Goal: Task Accomplishment & Management: Manage account settings

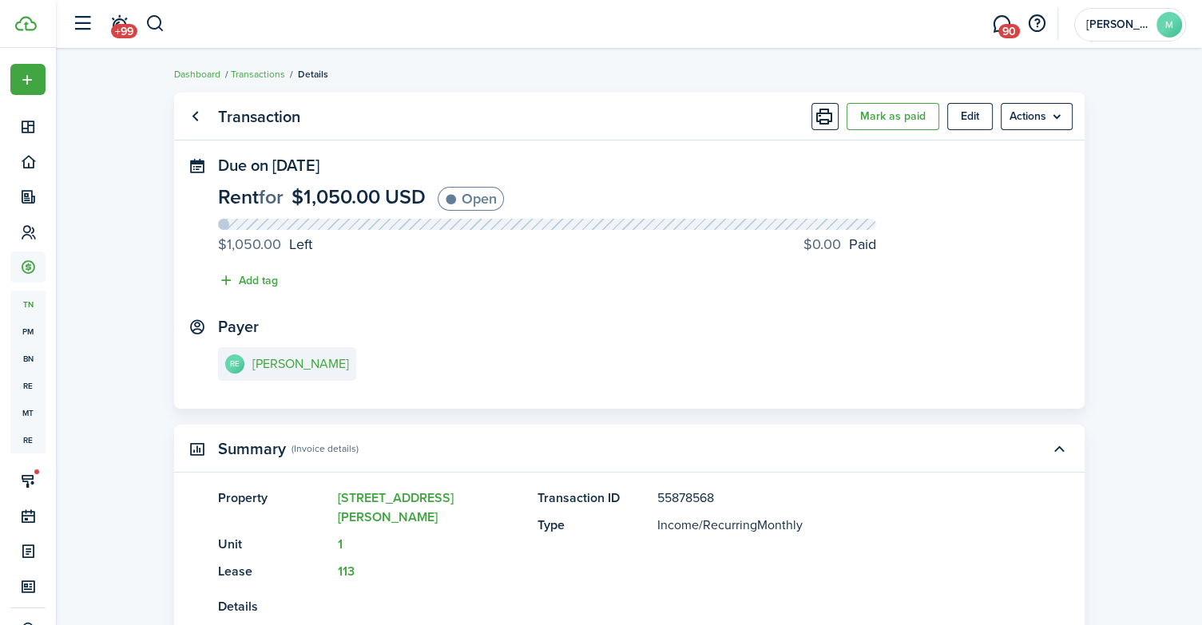
click at [1133, 168] on transaction-view "Transaction Mark as paid Edit Actions Due on [DATE] Rent for $1,050.00 USD Open…" at bounding box center [629, 510] width 1146 height 851
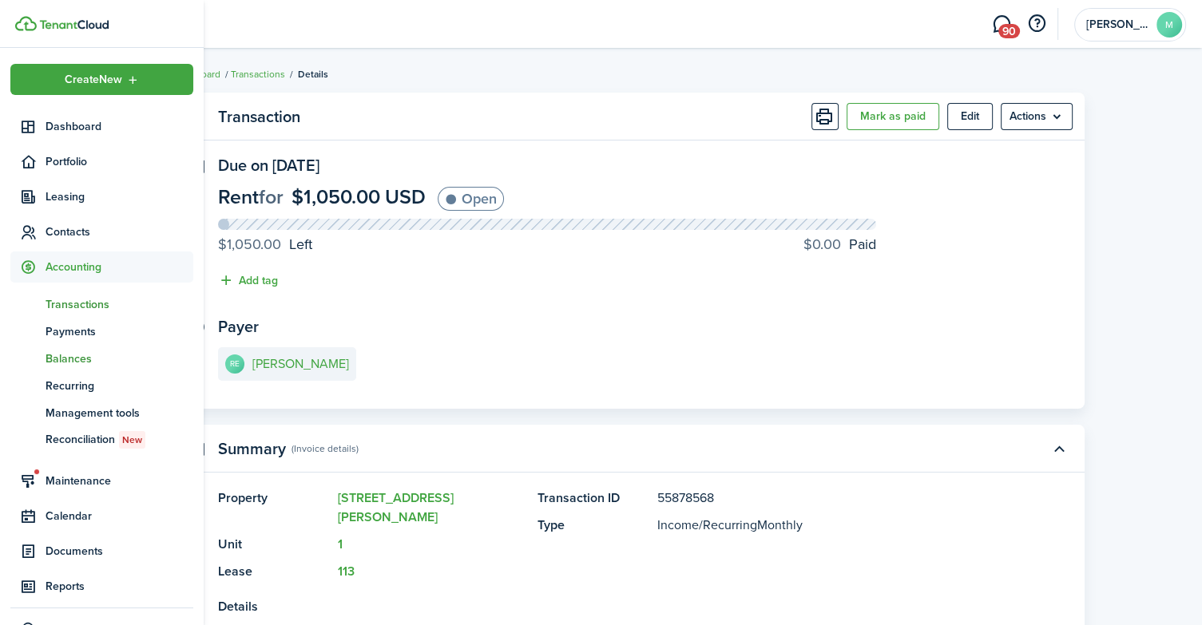
click at [79, 355] on span "Balances" at bounding box center [120, 359] width 148 height 17
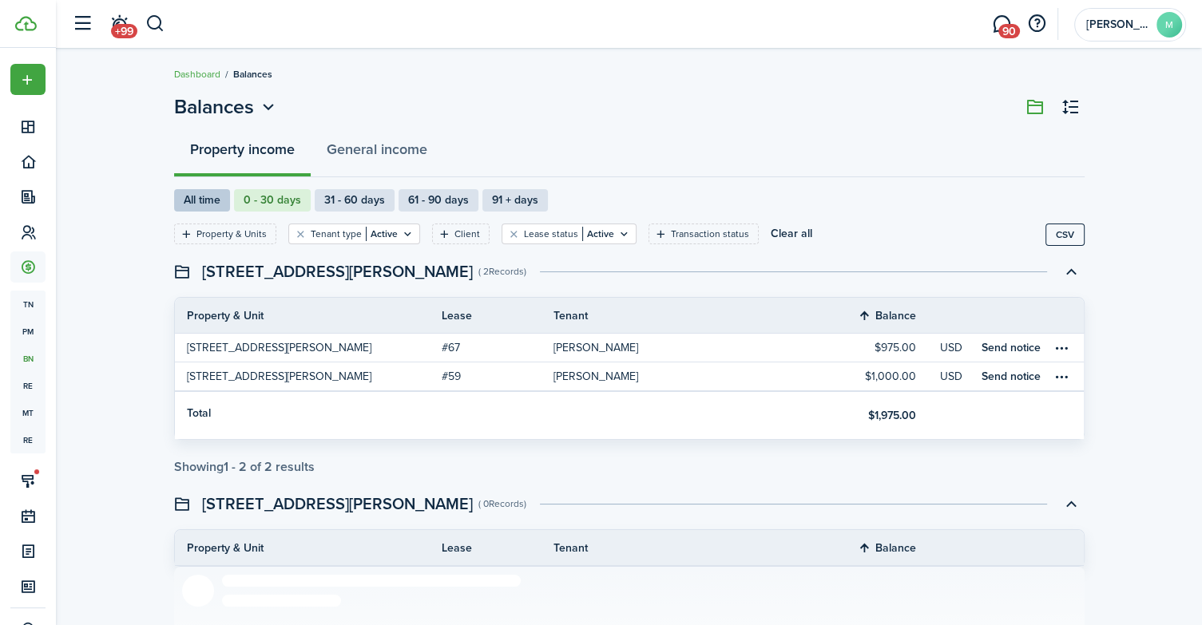
click at [211, 205] on label "All time" at bounding box center [202, 200] width 56 height 22
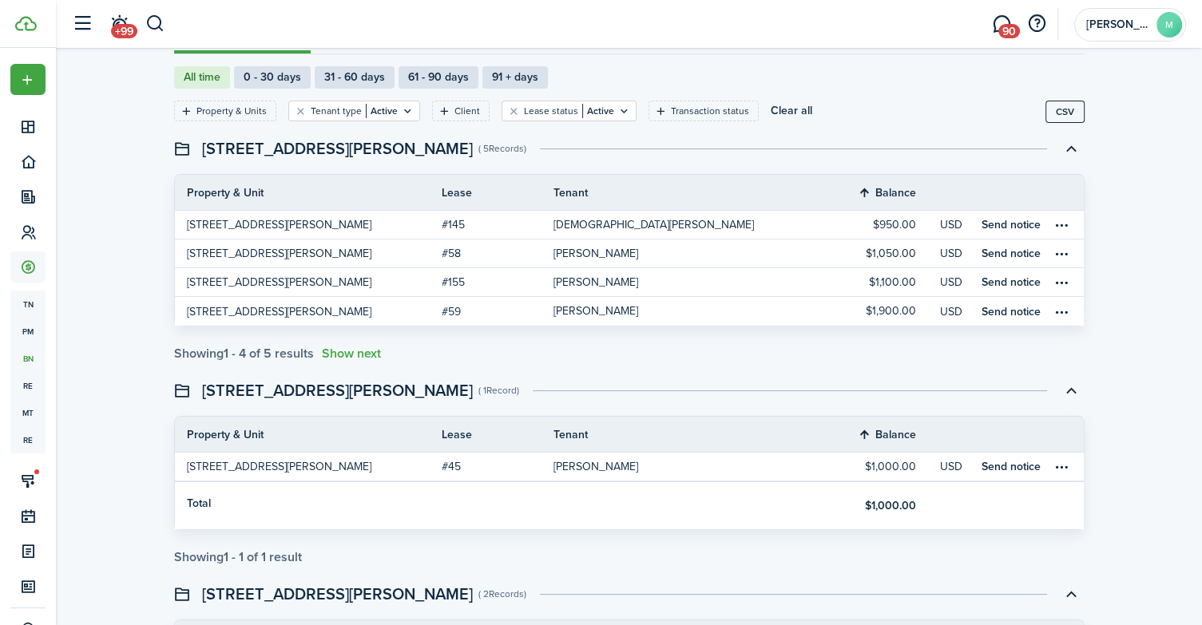
scroll to position [125, 0]
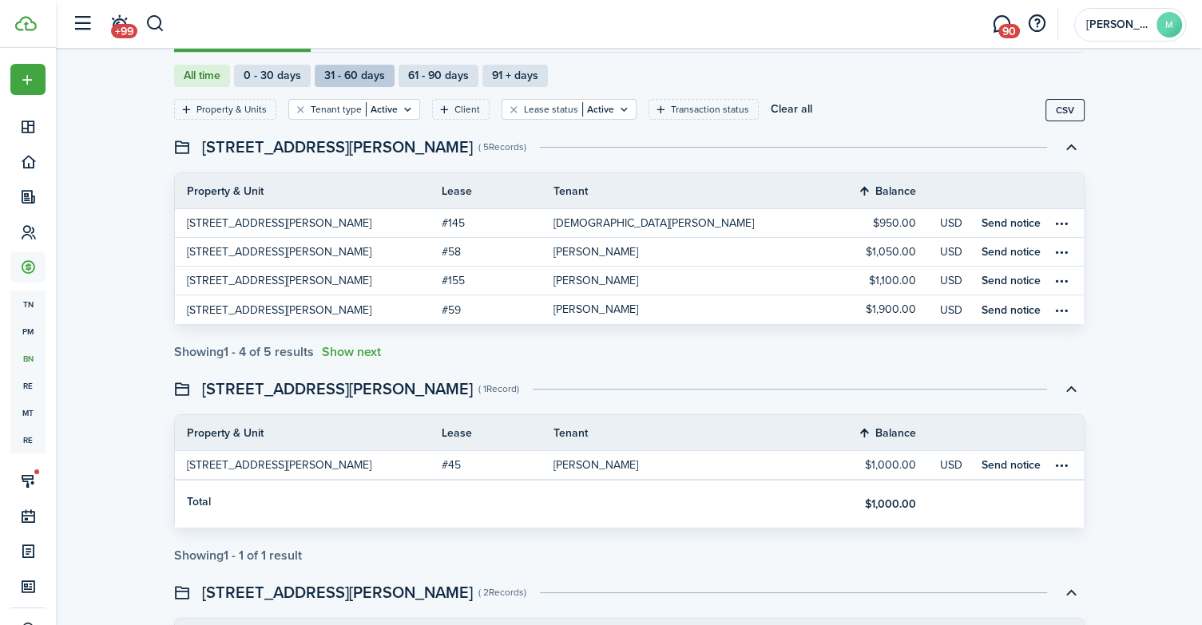
click at [344, 76] on label "31 - 60 days" at bounding box center [355, 76] width 80 height 22
radio input "false"
radio input "true"
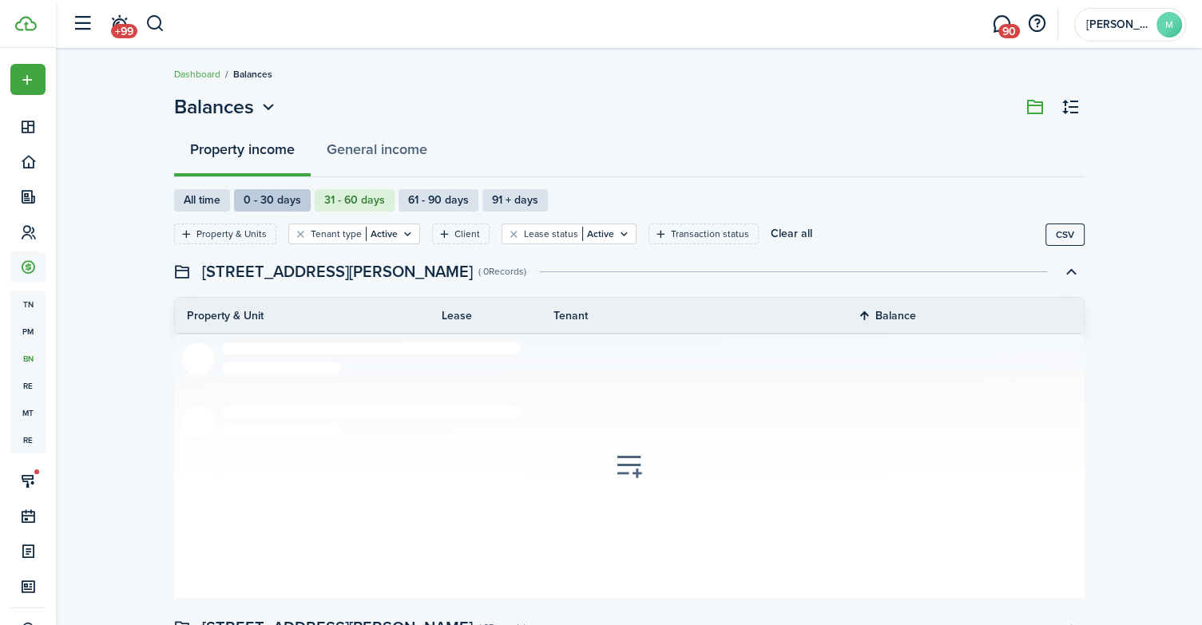
click at [268, 204] on label "0 - 30 days" at bounding box center [272, 200] width 77 height 22
radio input "true"
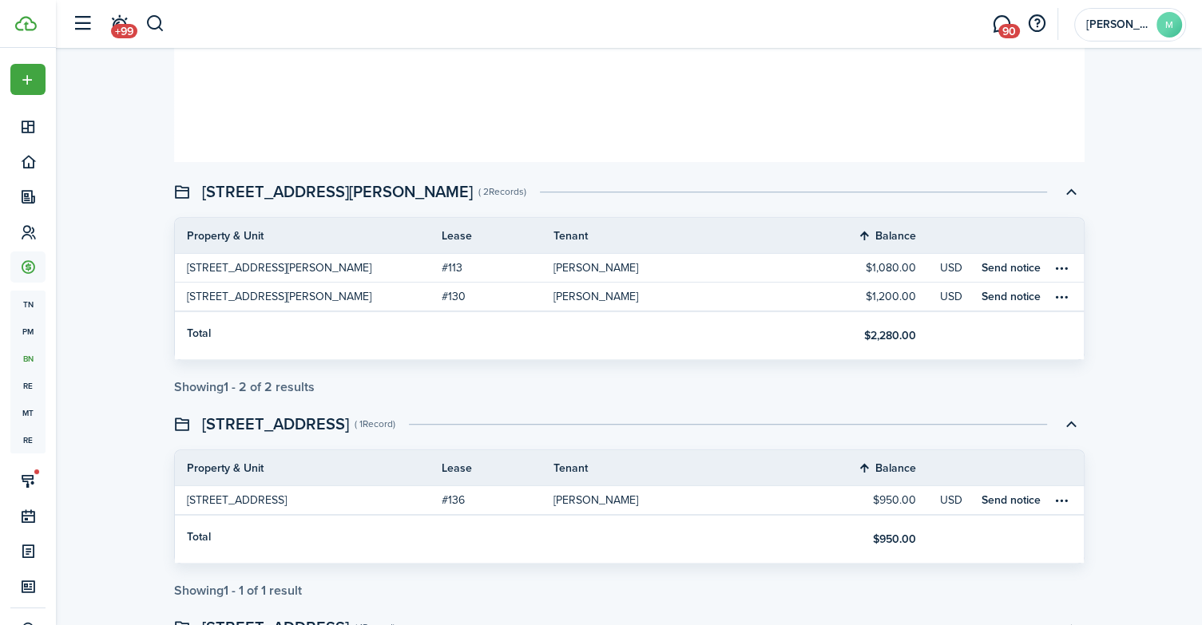
scroll to position [1025, 0]
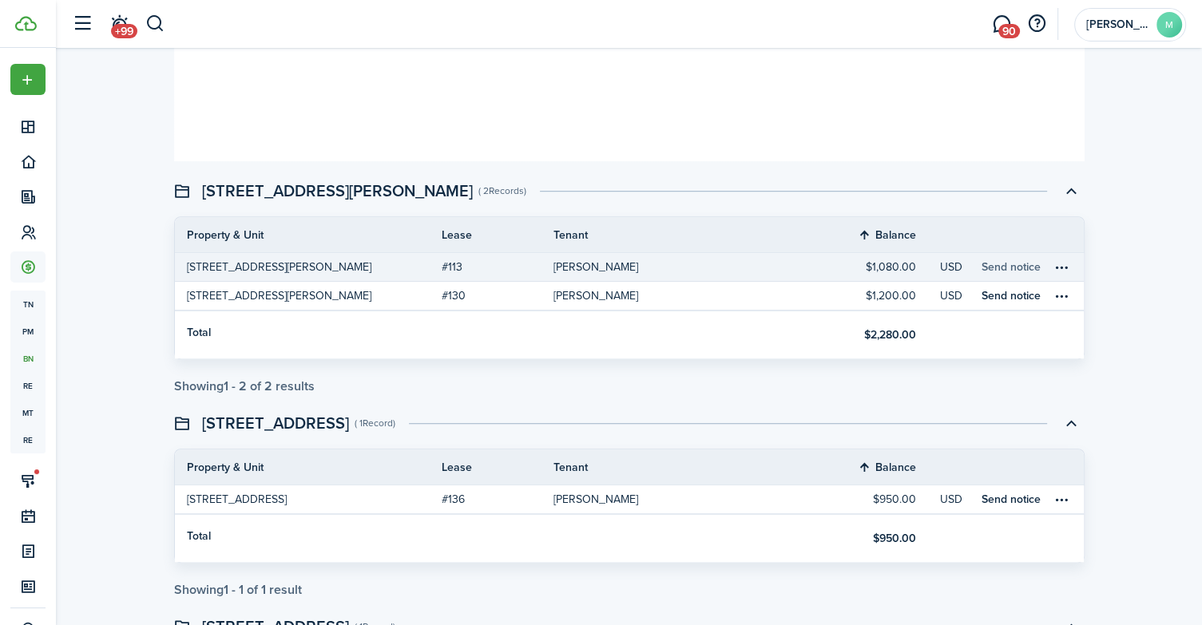
click at [1008, 263] on link "Send notice" at bounding box center [1010, 267] width 59 height 17
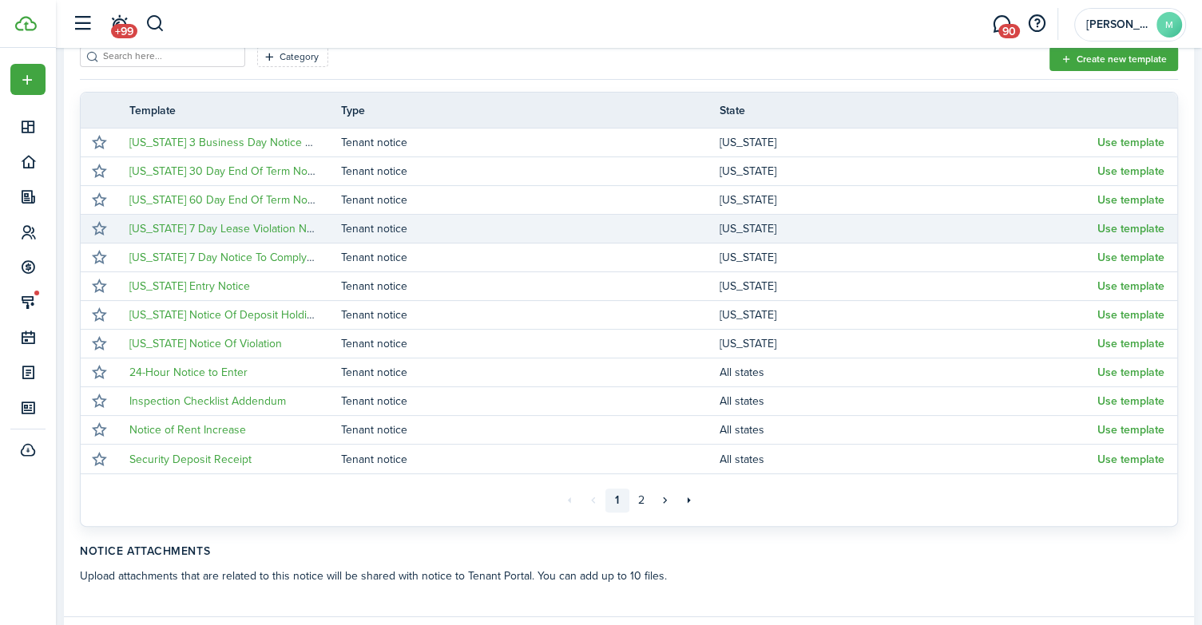
scroll to position [301, 0]
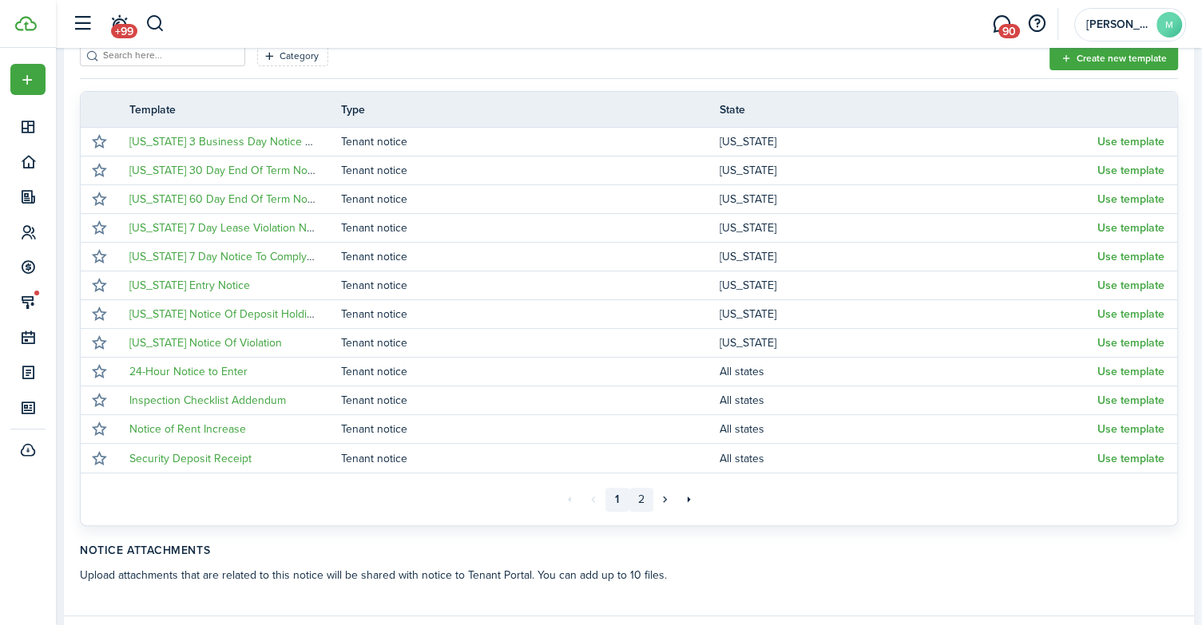
click at [638, 499] on link "2" at bounding box center [641, 500] width 24 height 24
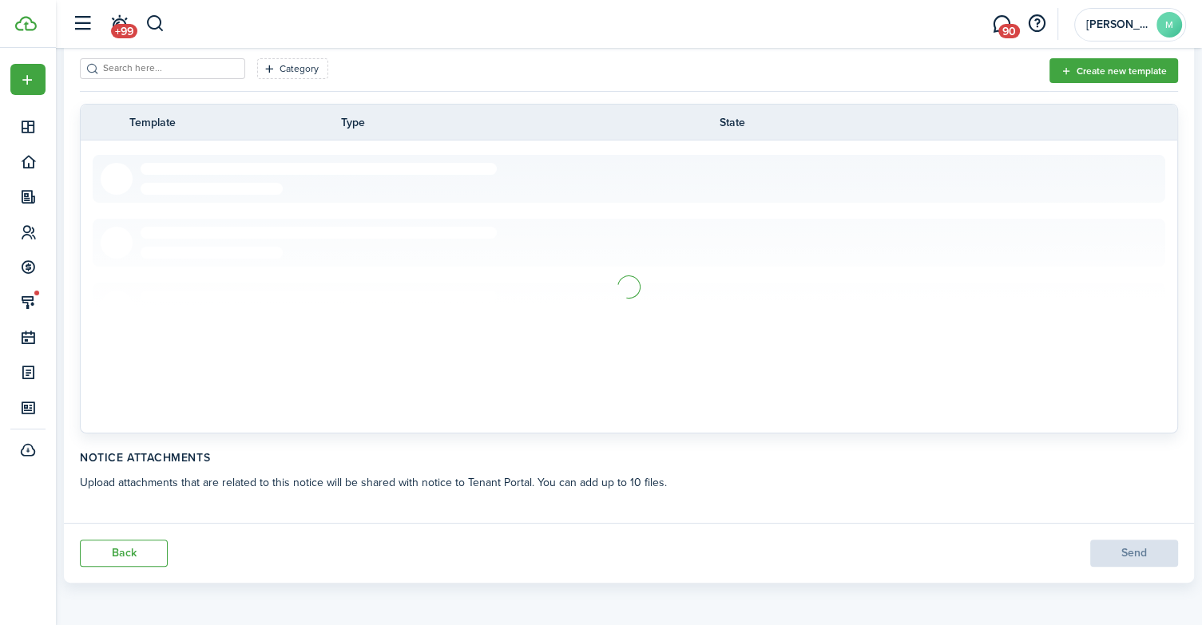
scroll to position [106, 0]
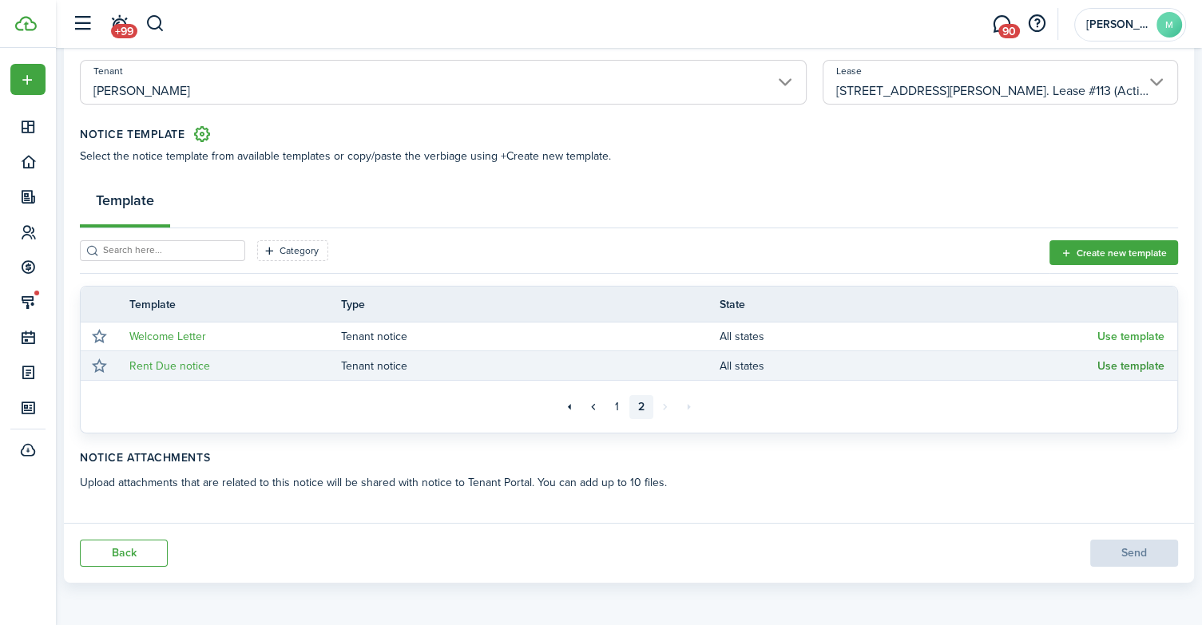
click at [1143, 365] on button "Use template" at bounding box center [1130, 366] width 67 height 13
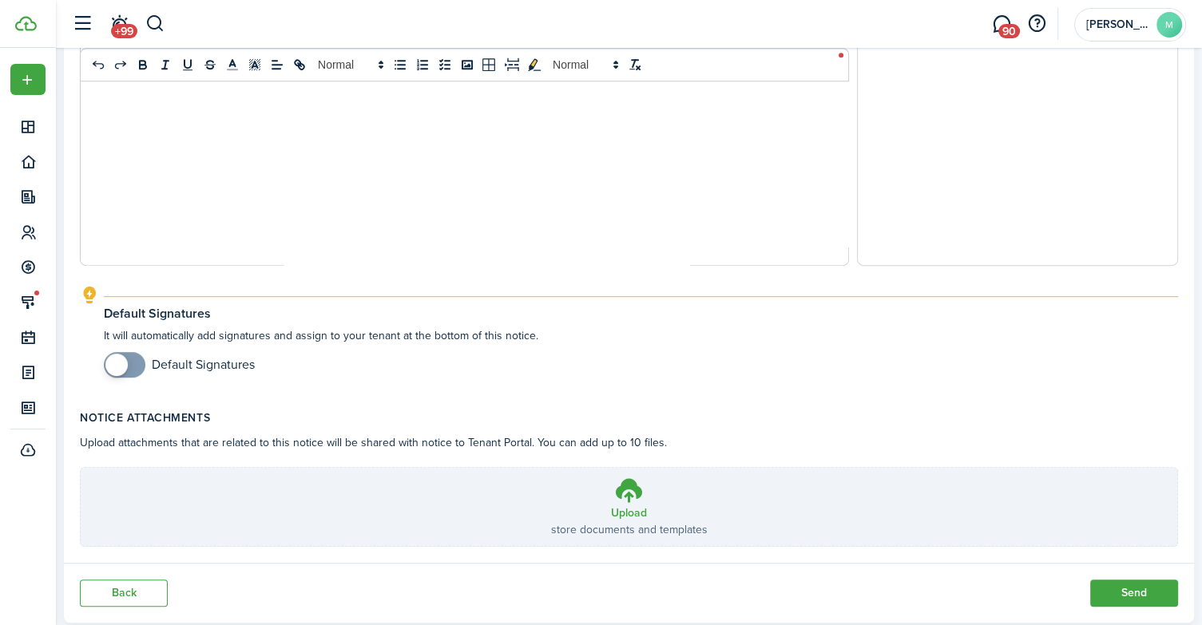
scroll to position [794, 0]
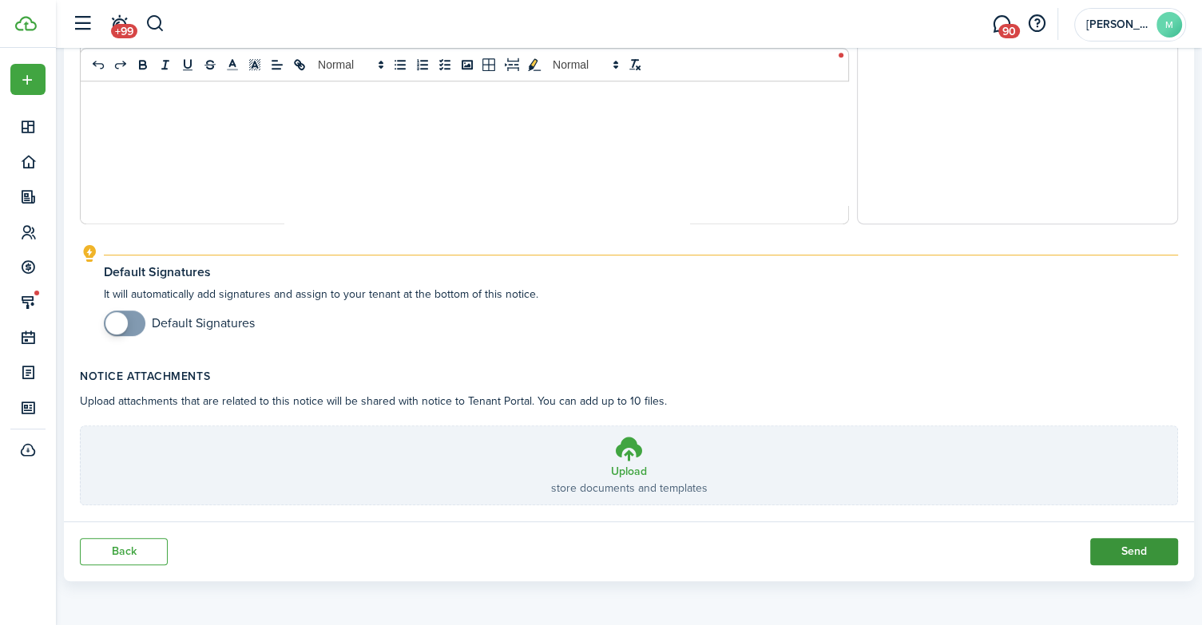
click at [1147, 548] on button "Send" at bounding box center [1134, 551] width 88 height 27
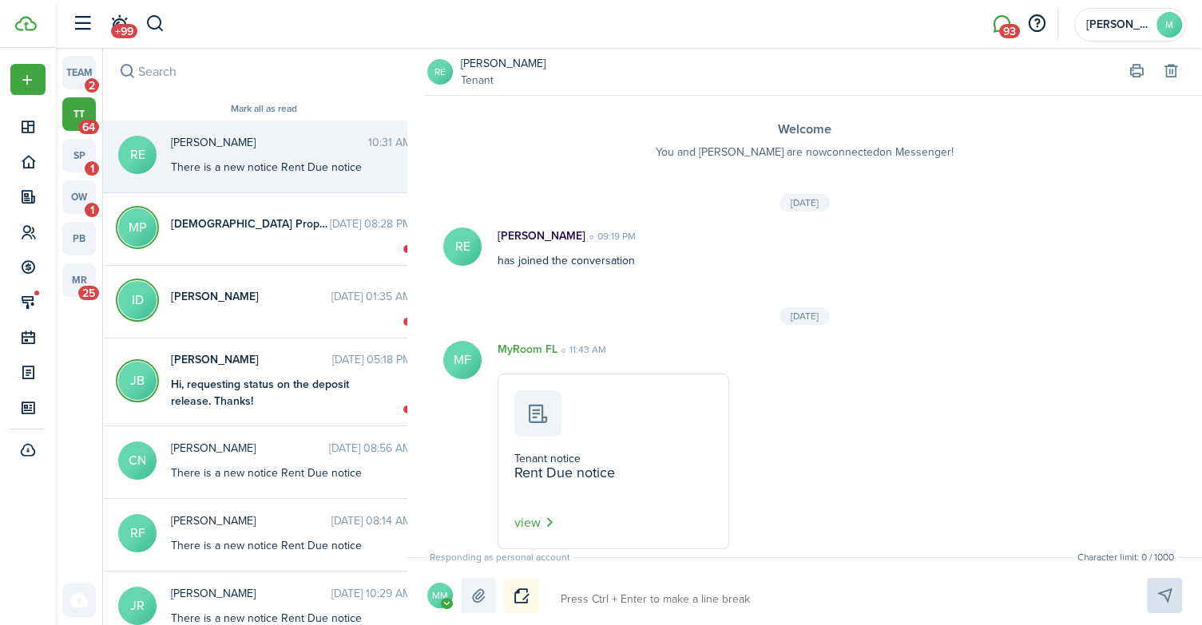
scroll to position [1181, 0]
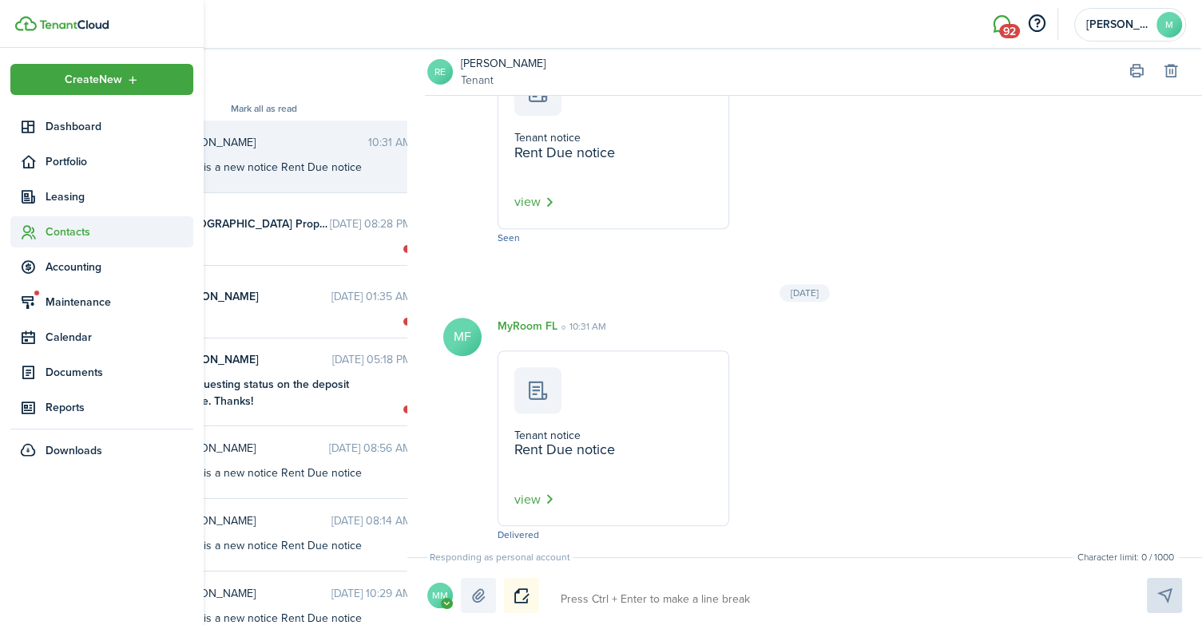
click at [65, 233] on span "Contacts" at bounding box center [120, 232] width 148 height 17
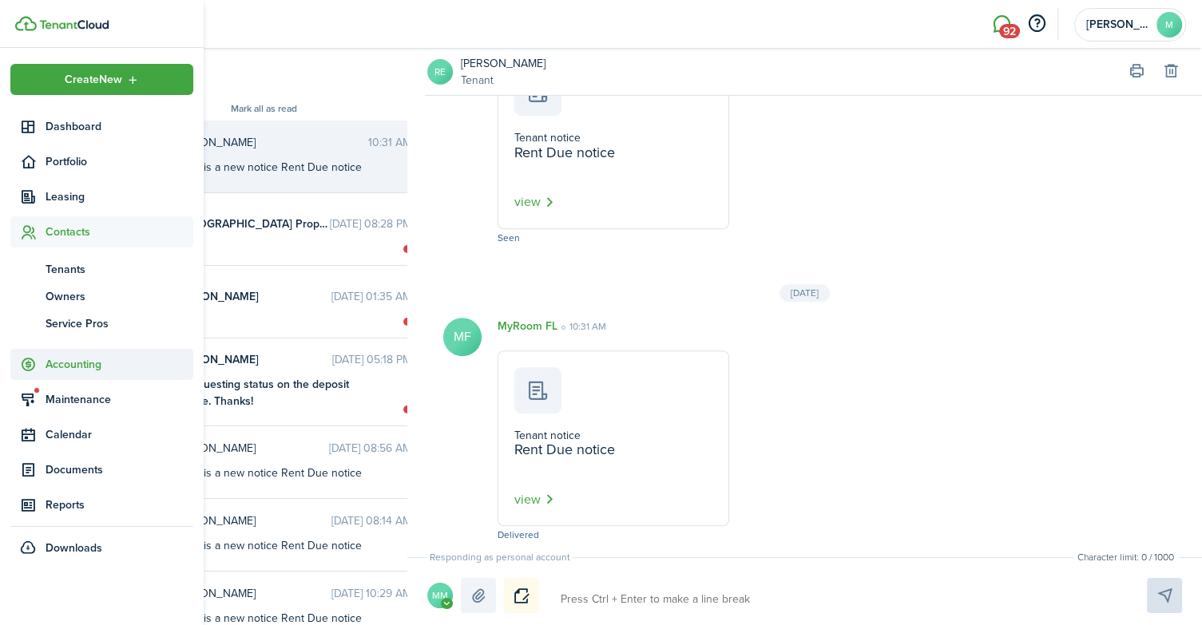
click at [81, 373] on span "Accounting" at bounding box center [101, 364] width 183 height 31
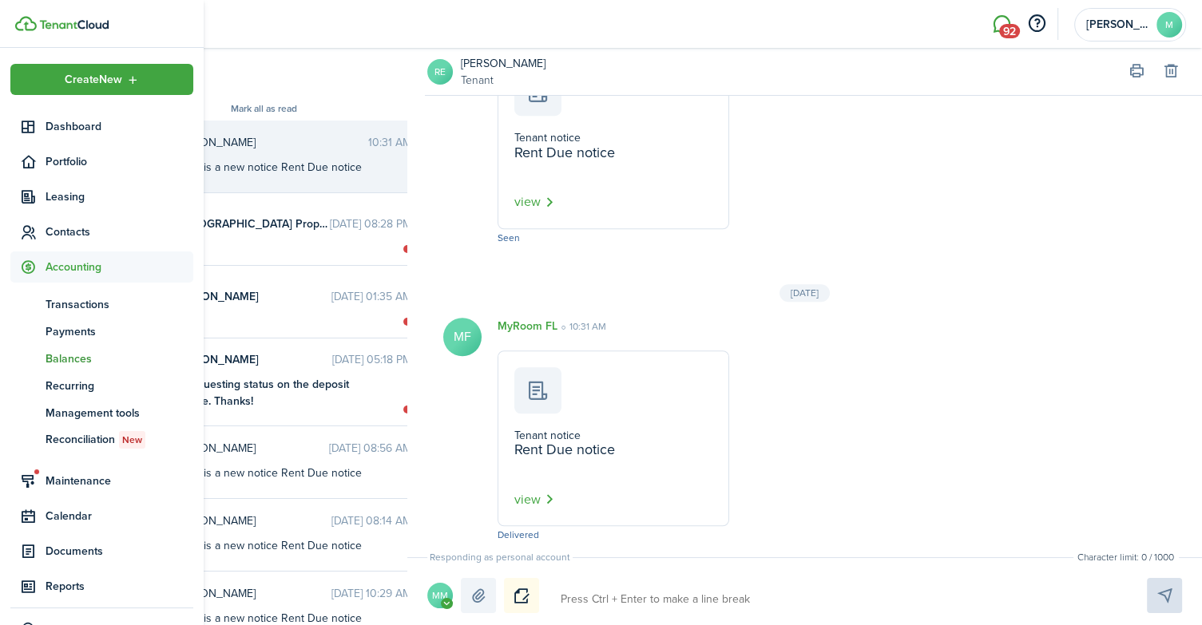
click at [79, 355] on span "Balances" at bounding box center [120, 359] width 148 height 17
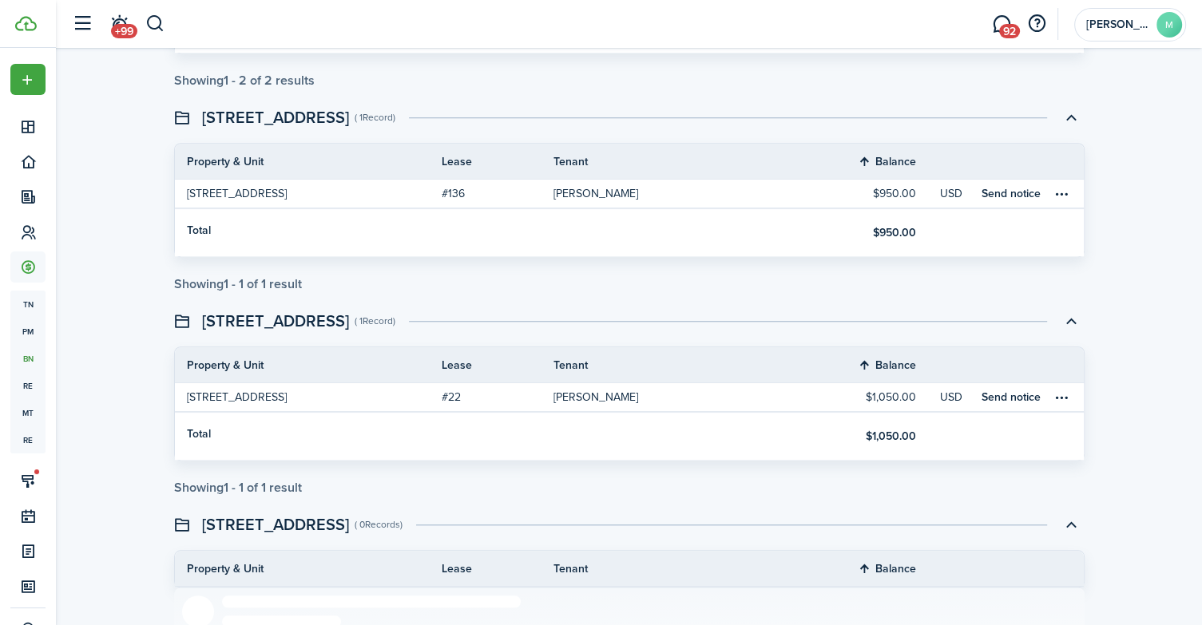
scroll to position [1317, 0]
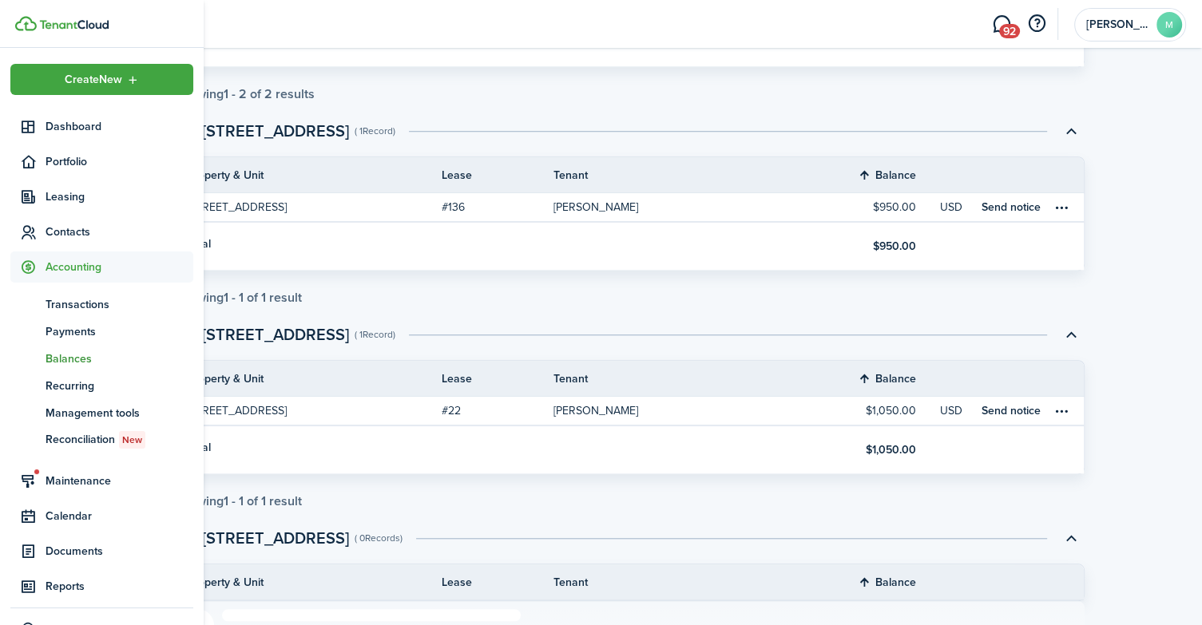
click at [102, 267] on span "Accounting" at bounding box center [120, 267] width 148 height 17
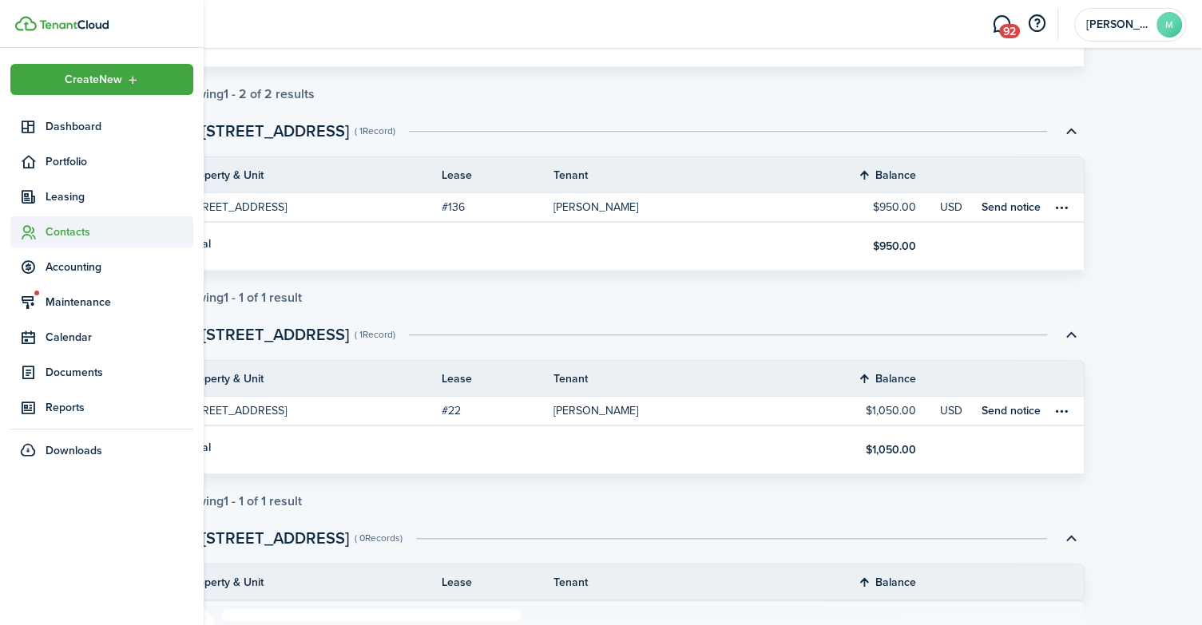
click at [73, 238] on span "Contacts" at bounding box center [120, 232] width 148 height 17
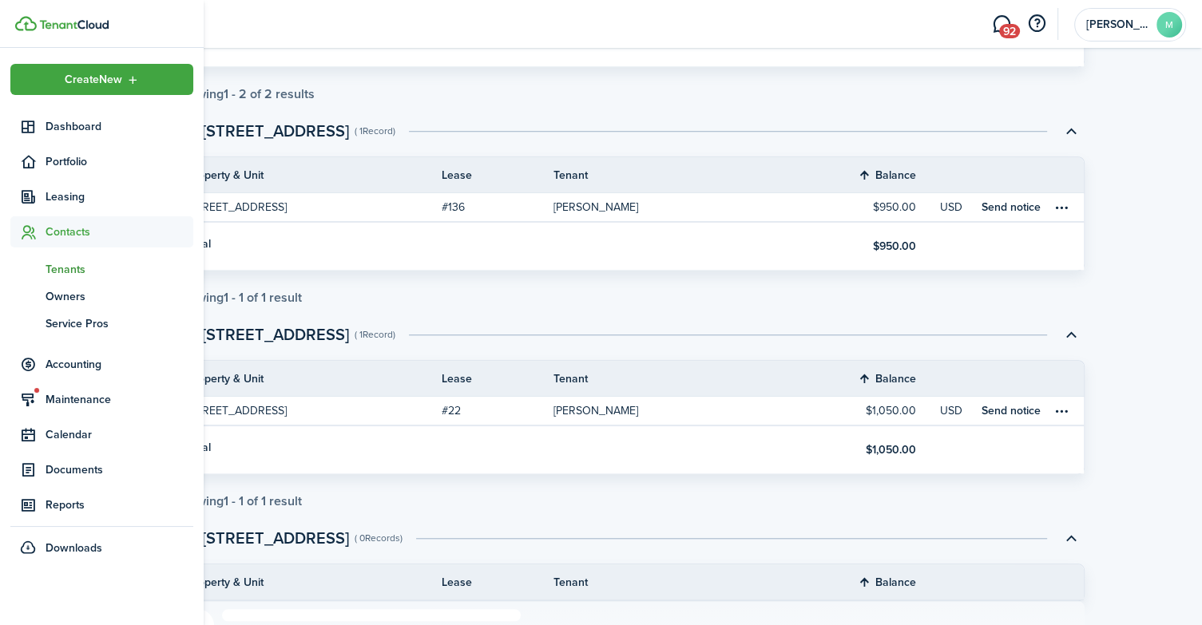
click at [79, 268] on span "Tenants" at bounding box center [120, 269] width 148 height 17
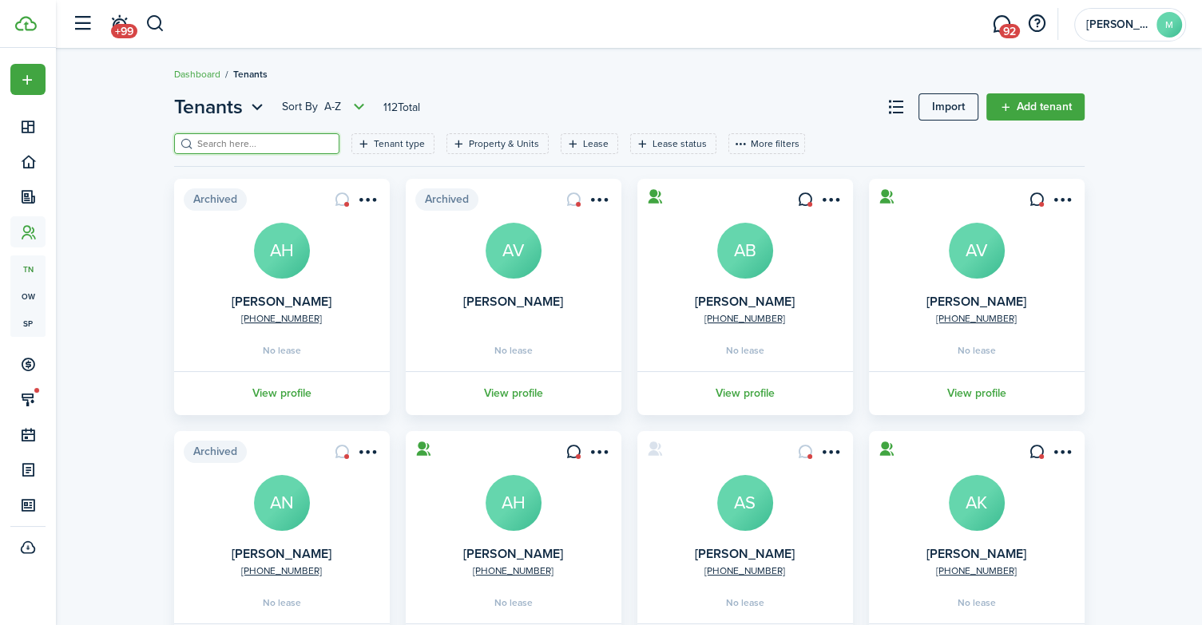
click at [232, 145] on input "search" at bounding box center [263, 144] width 141 height 15
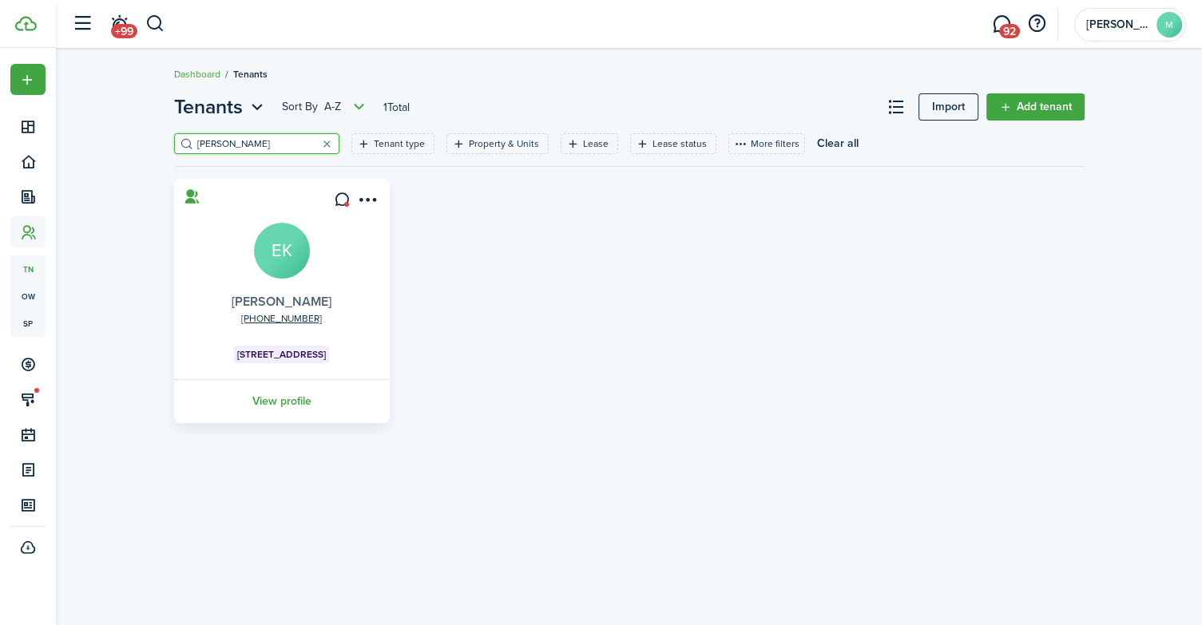
type input "[PERSON_NAME]"
click at [288, 300] on link "[PERSON_NAME]" at bounding box center [282, 301] width 100 height 18
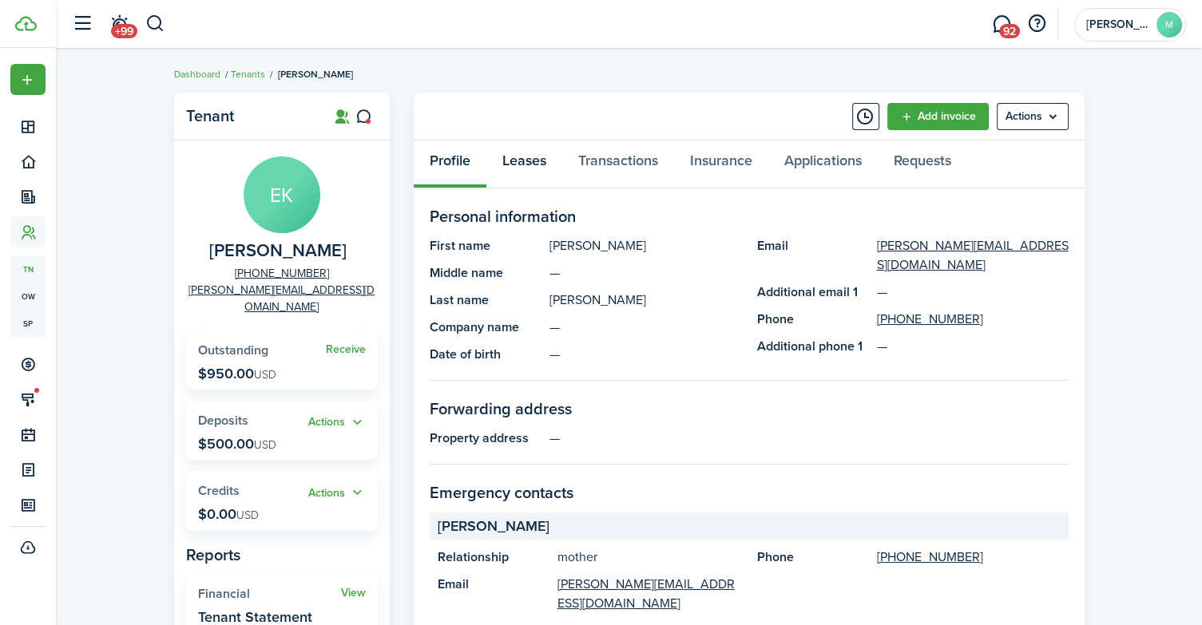
click at [537, 157] on link "Leases" at bounding box center [524, 165] width 76 height 48
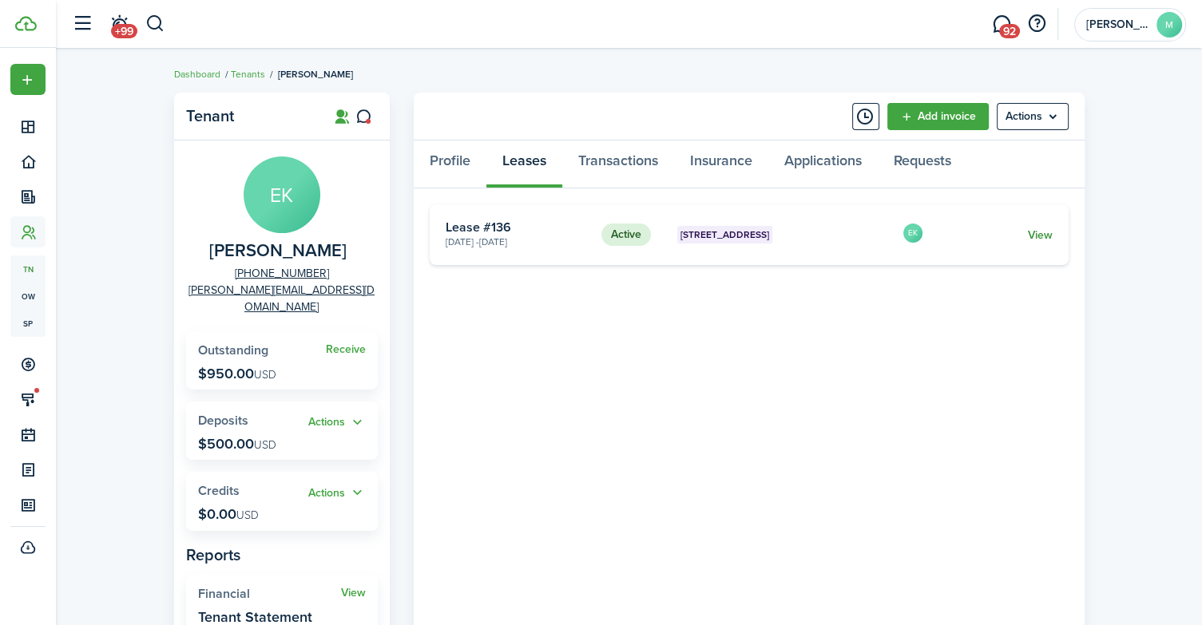
click at [1043, 236] on link "View" at bounding box center [1039, 235] width 25 height 17
click at [610, 157] on link "Transactions" at bounding box center [618, 165] width 112 height 48
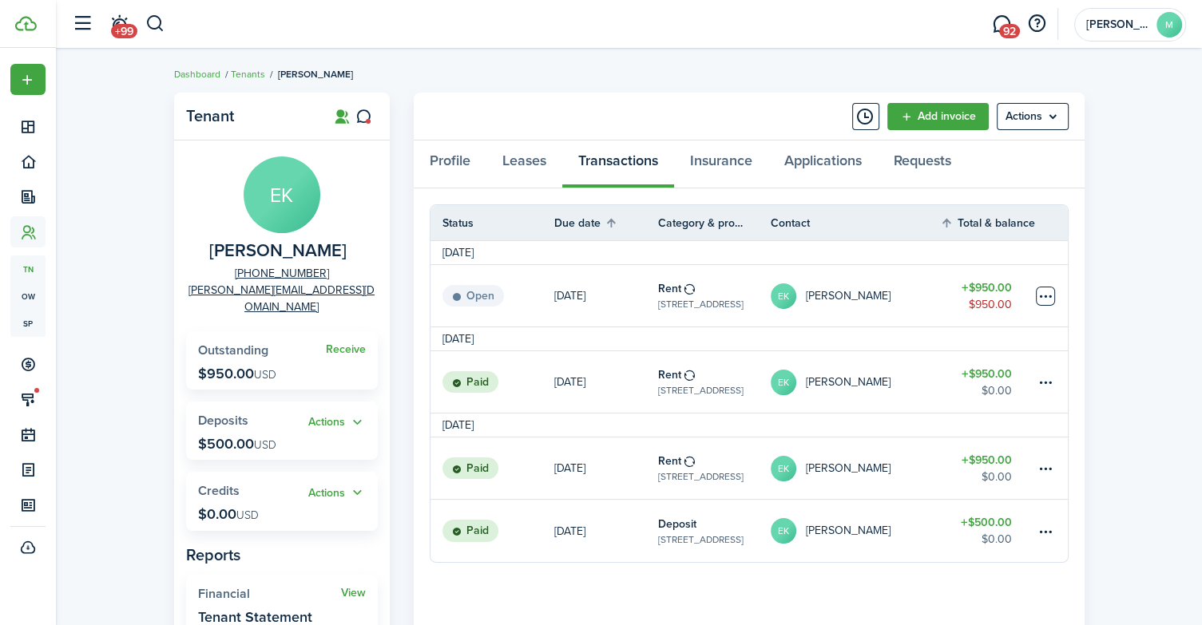
click at [1037, 296] on table-menu-btn-icon at bounding box center [1045, 296] width 19 height 19
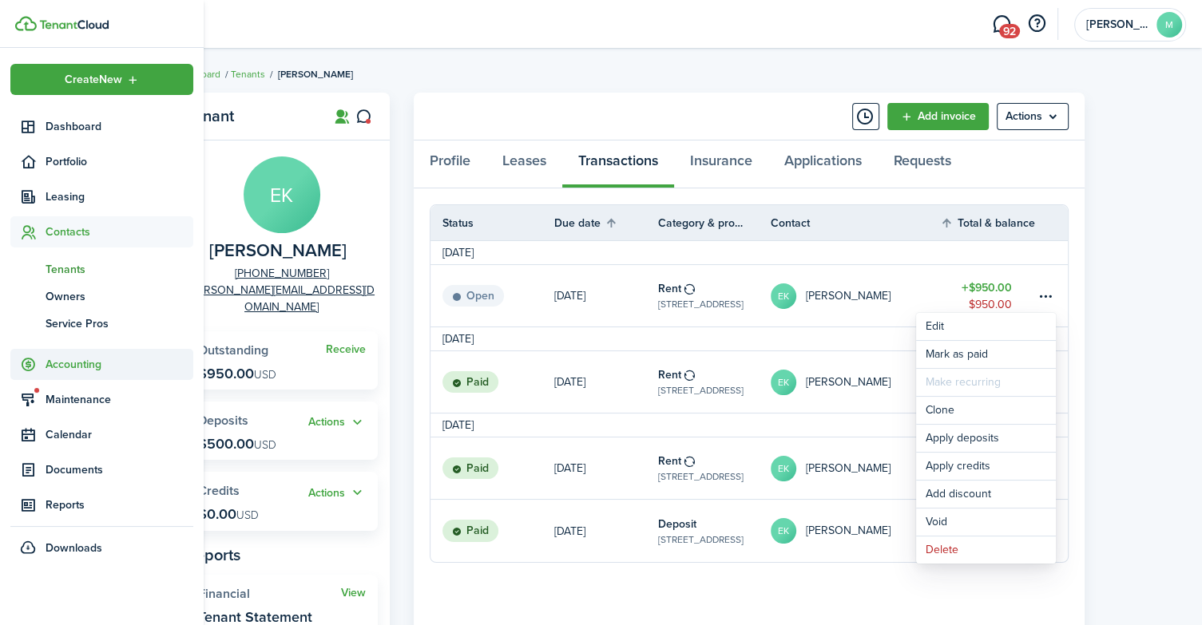
click at [70, 370] on span "Accounting" at bounding box center [120, 364] width 148 height 17
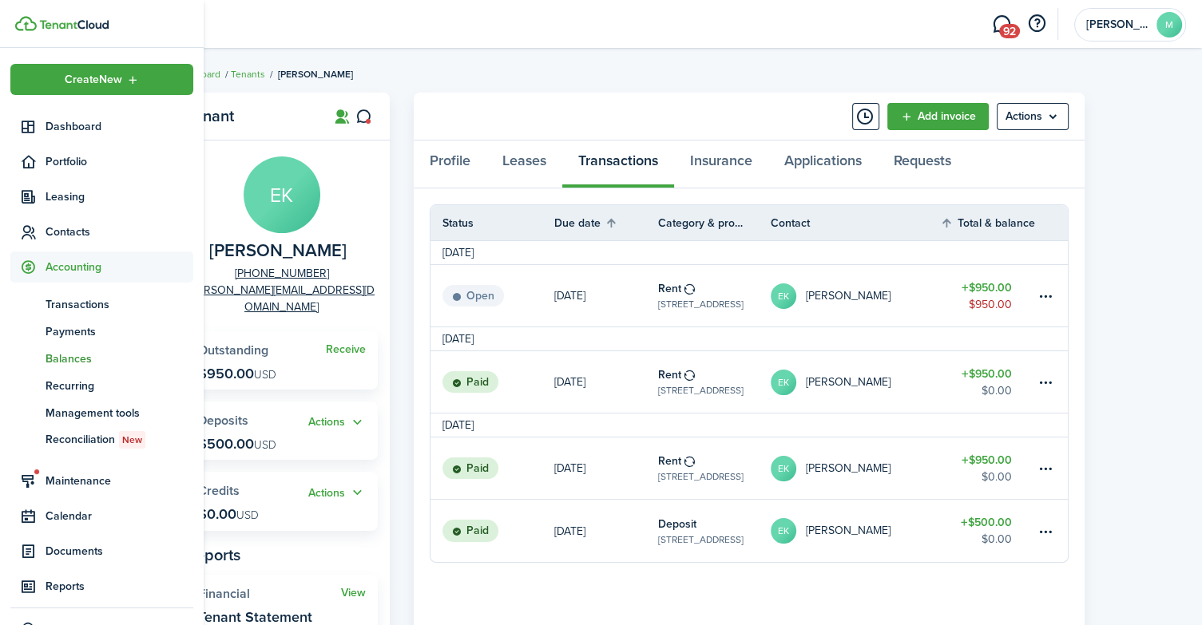
click at [79, 362] on span "Balances" at bounding box center [120, 359] width 148 height 17
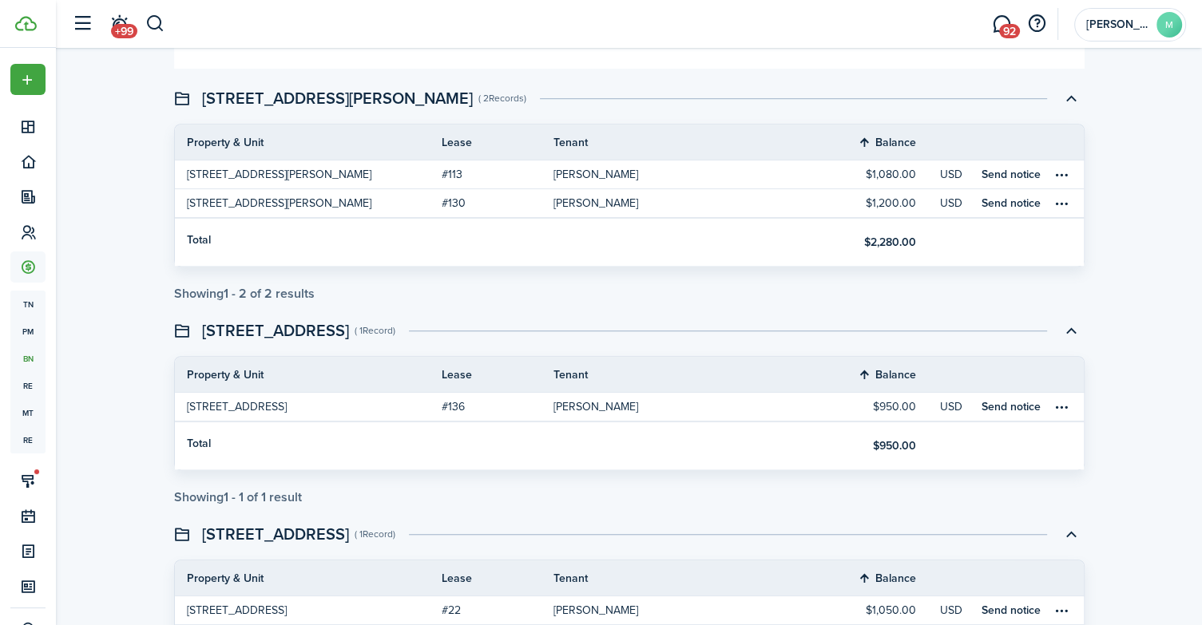
scroll to position [1118, 0]
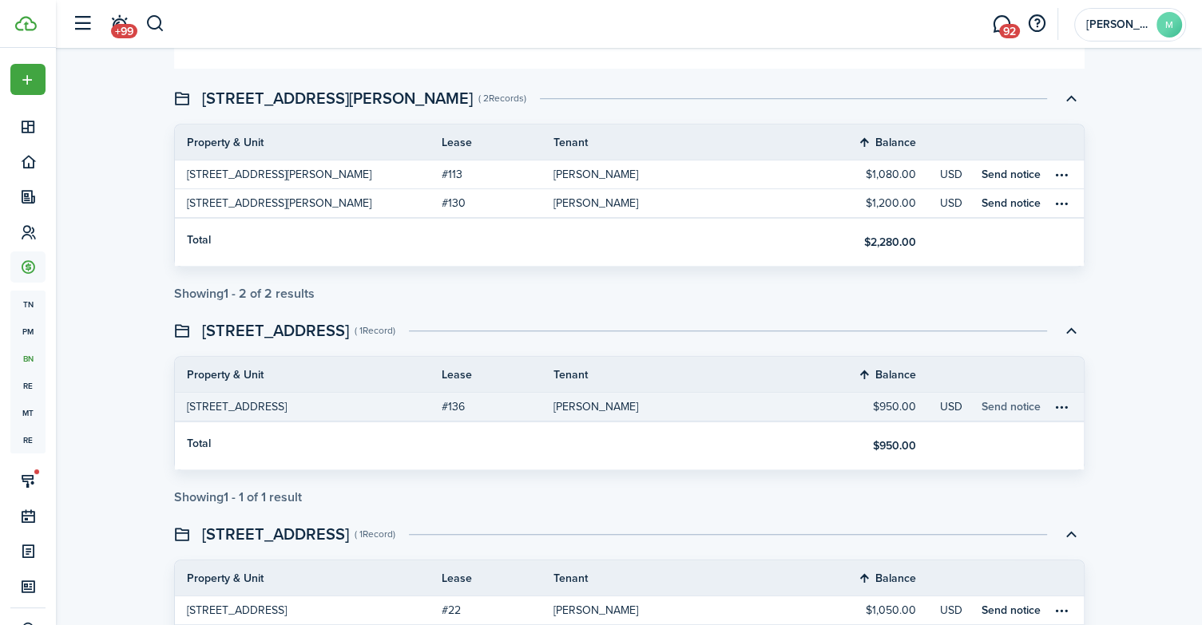
click at [1019, 401] on link "Send notice" at bounding box center [1010, 406] width 59 height 17
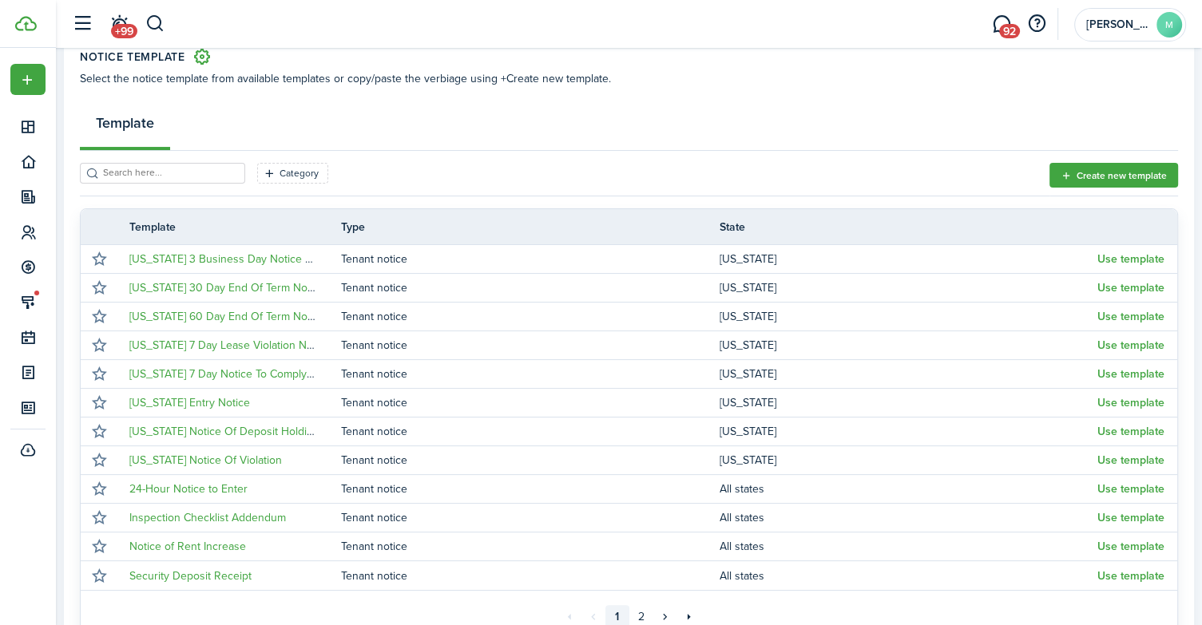
scroll to position [230, 0]
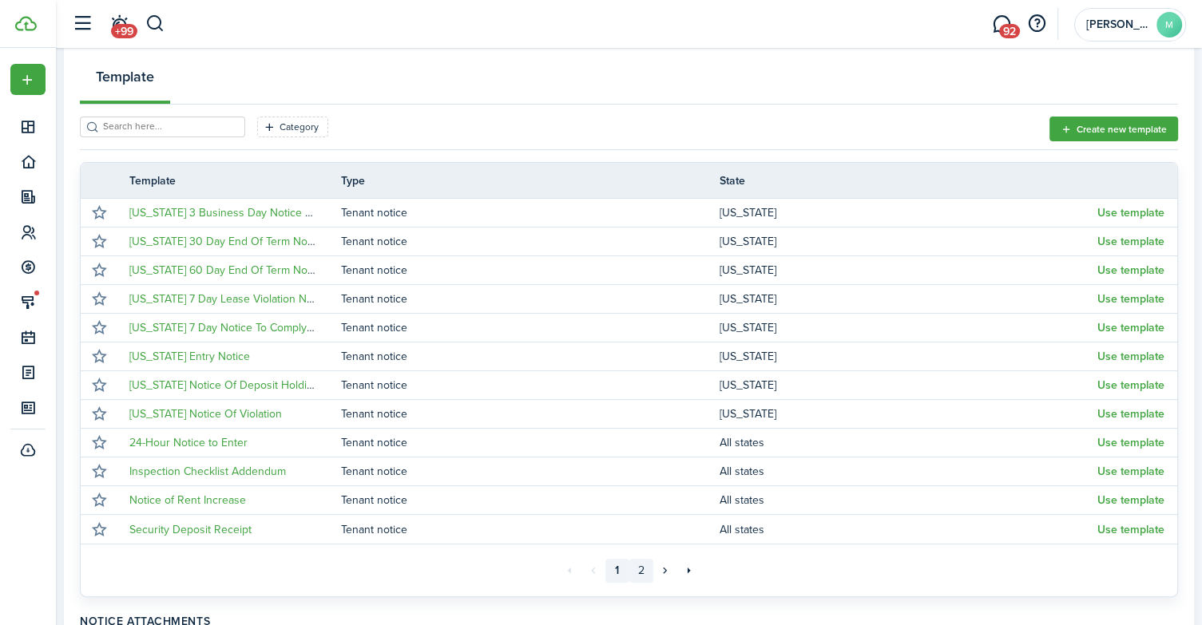
click at [647, 574] on link "2" at bounding box center [641, 571] width 24 height 24
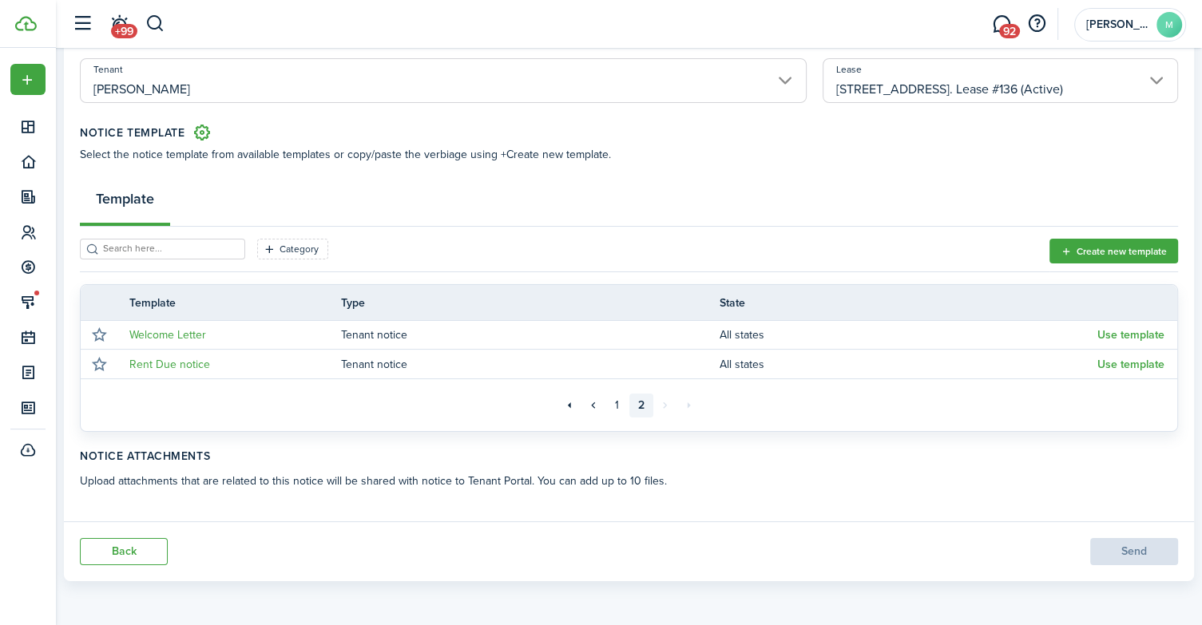
scroll to position [106, 0]
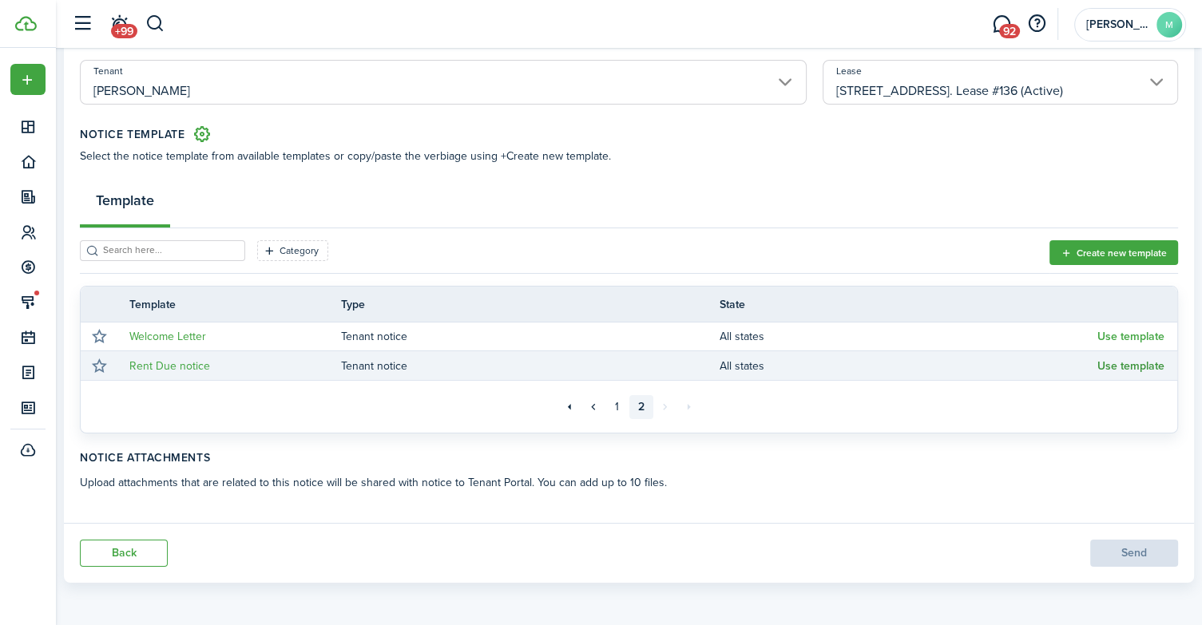
click at [1119, 362] on button "Use template" at bounding box center [1130, 366] width 67 height 13
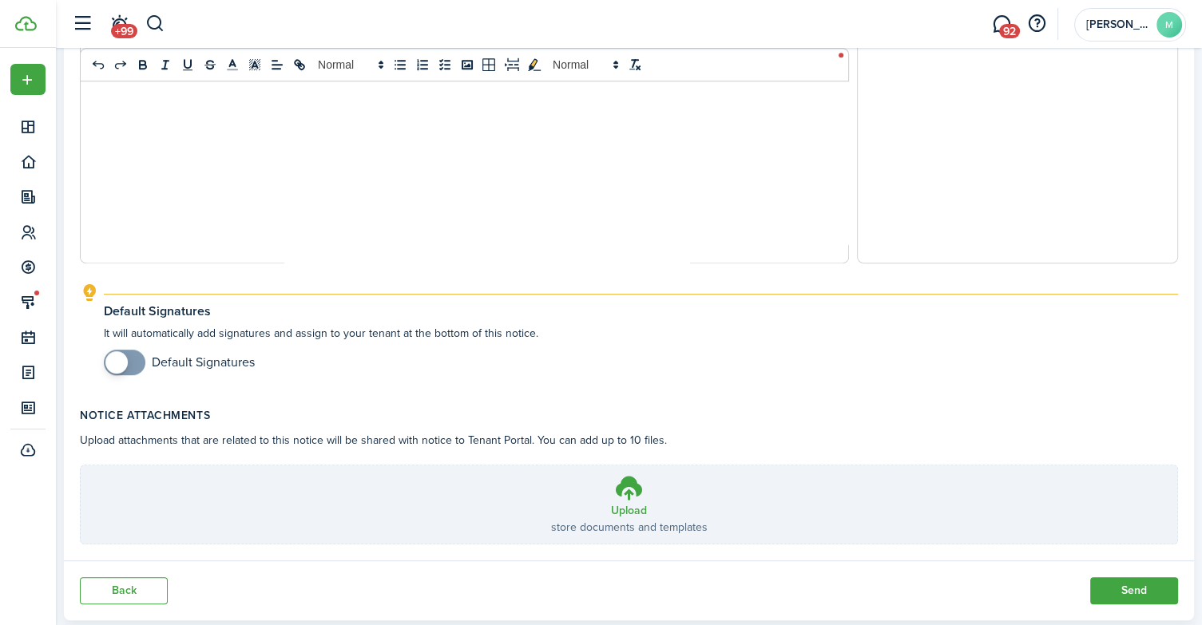
scroll to position [757, 0]
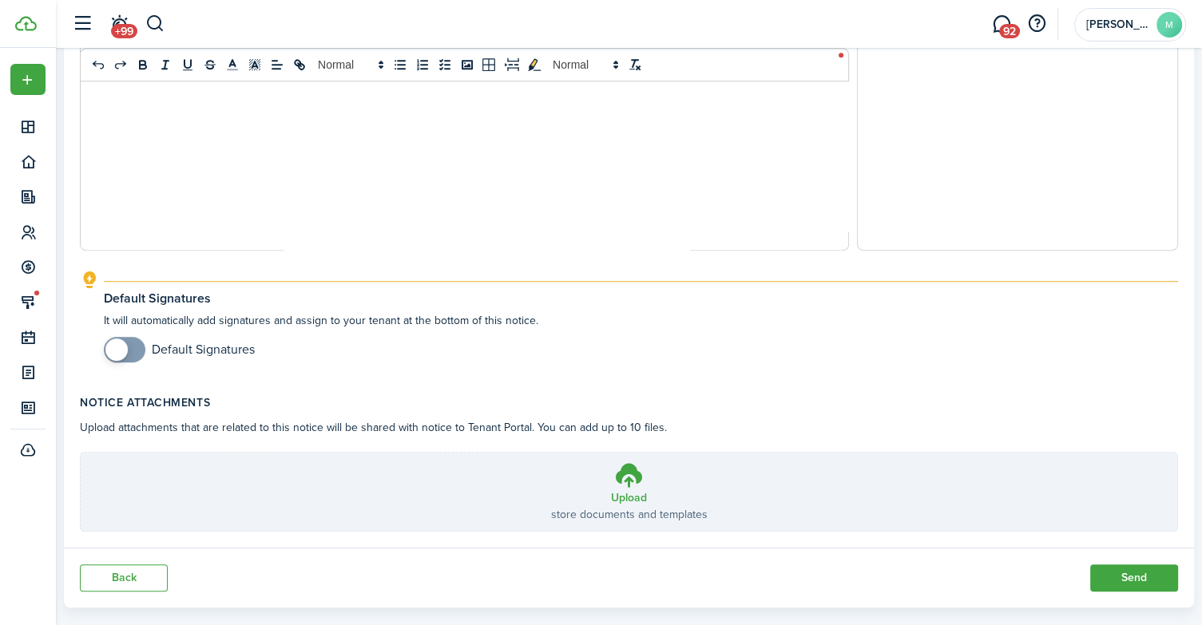
checkbox input "true"
click at [121, 356] on span at bounding box center [116, 350] width 22 height 22
click at [1139, 590] on button "Send" at bounding box center [1134, 577] width 88 height 27
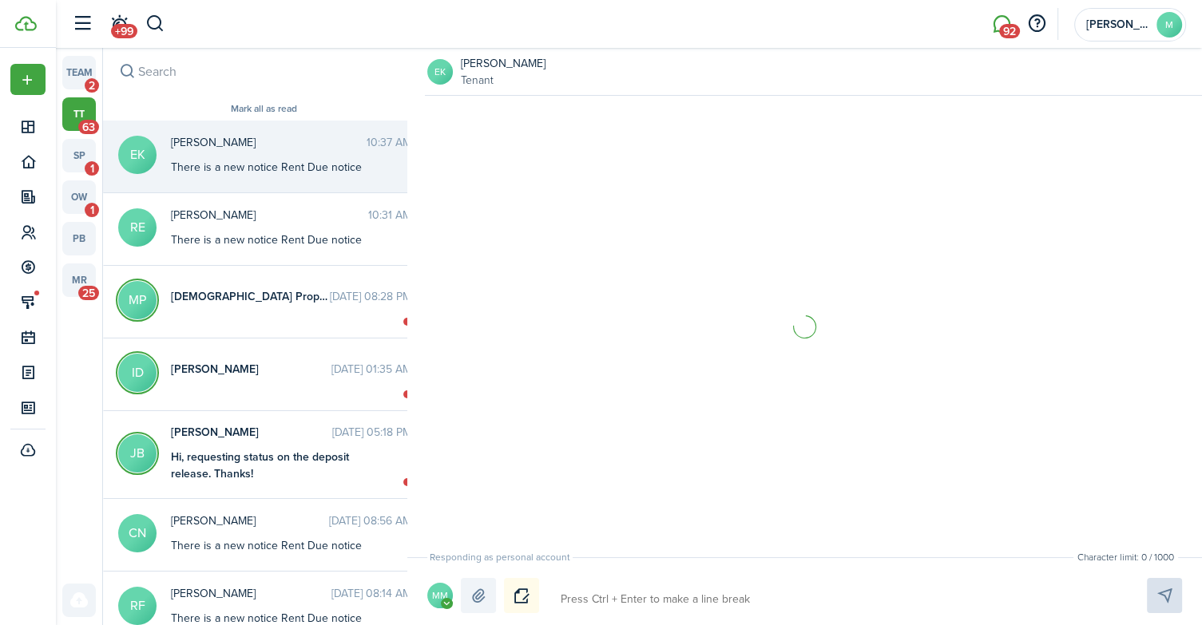
scroll to position [24, 0]
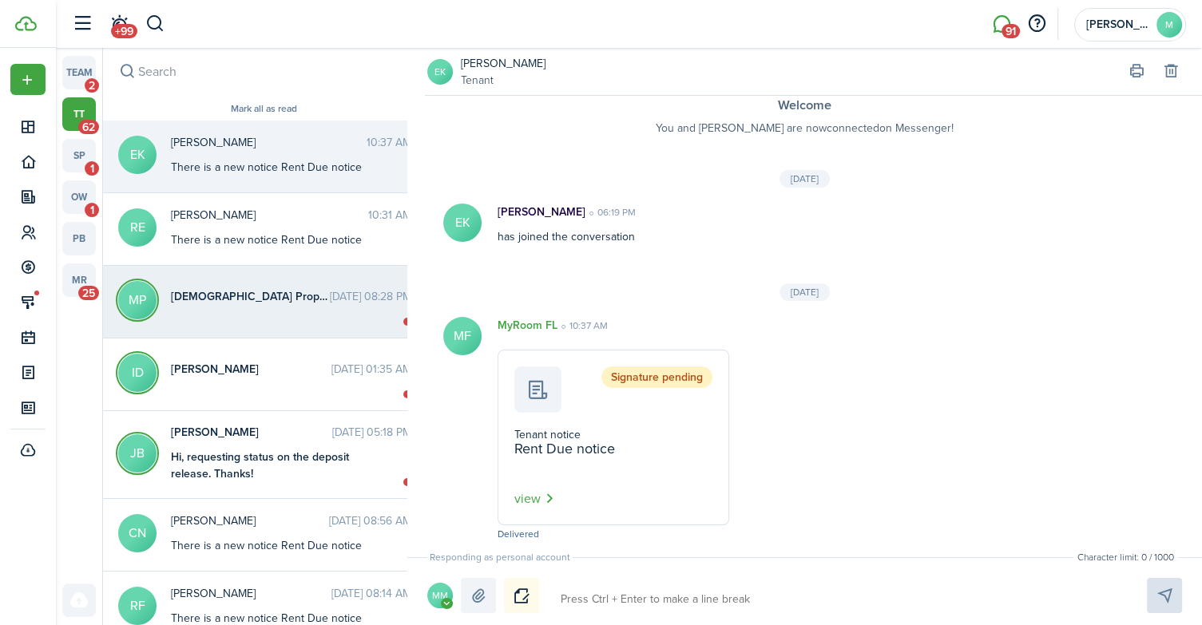
click at [250, 299] on span "[DEMOGRAPHIC_DATA] Prophet" at bounding box center [250, 296] width 159 height 17
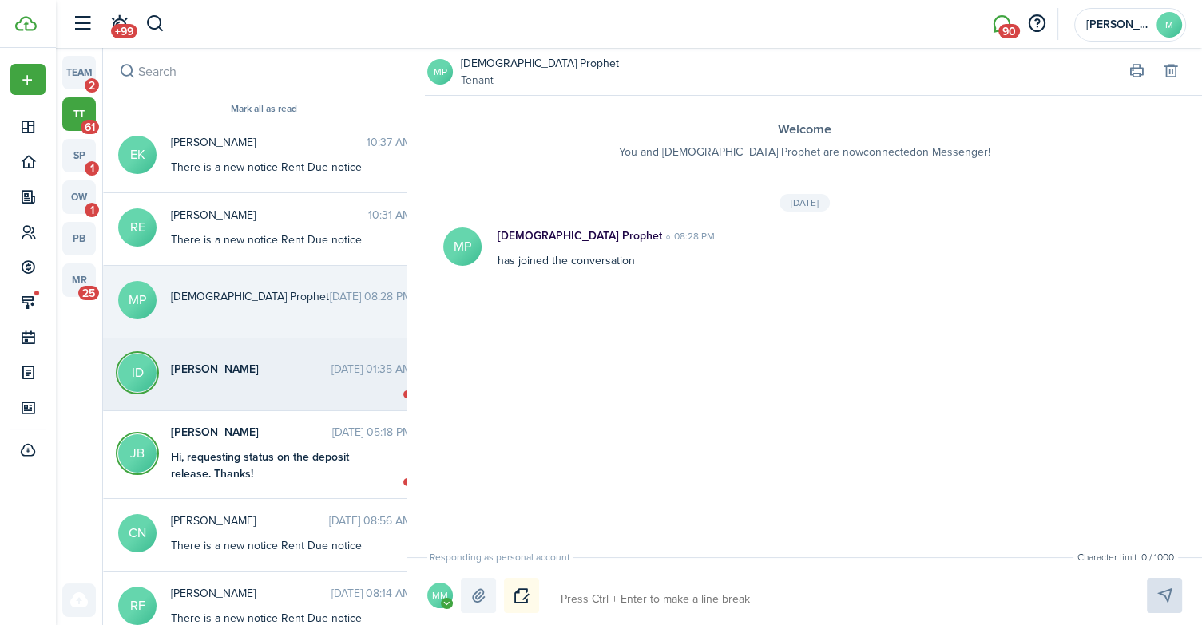
click at [331, 372] on time "[DATE] 01:35 AM" at bounding box center [371, 369] width 80 height 17
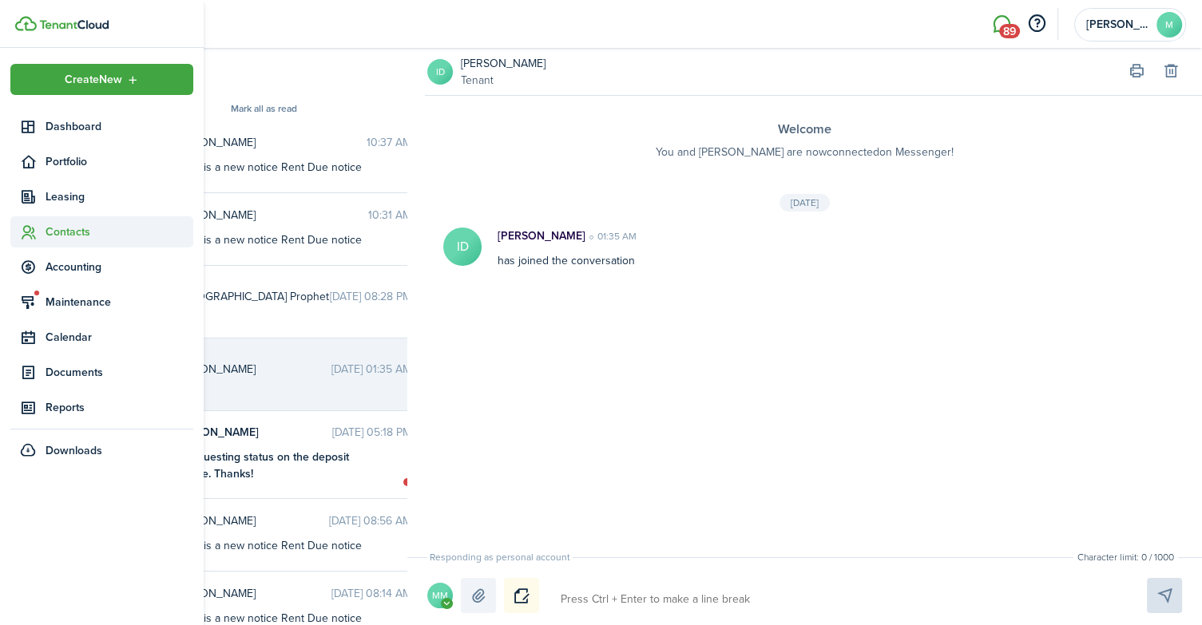
click at [83, 236] on span "Contacts" at bounding box center [120, 232] width 148 height 17
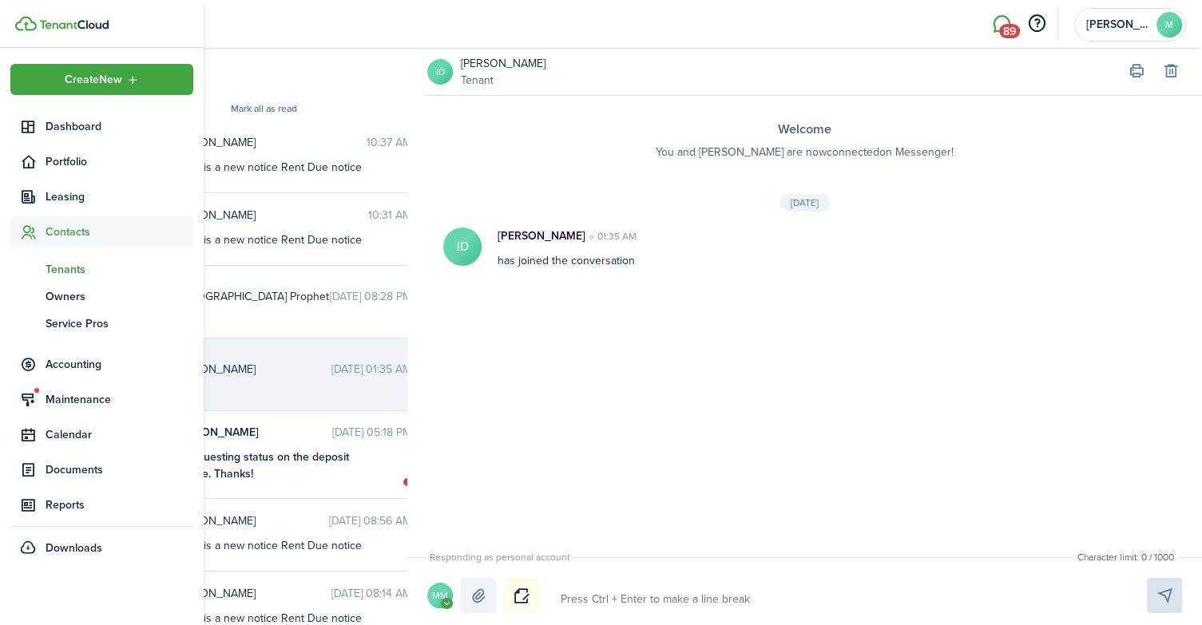
click at [87, 265] on span "Tenants" at bounding box center [120, 269] width 148 height 17
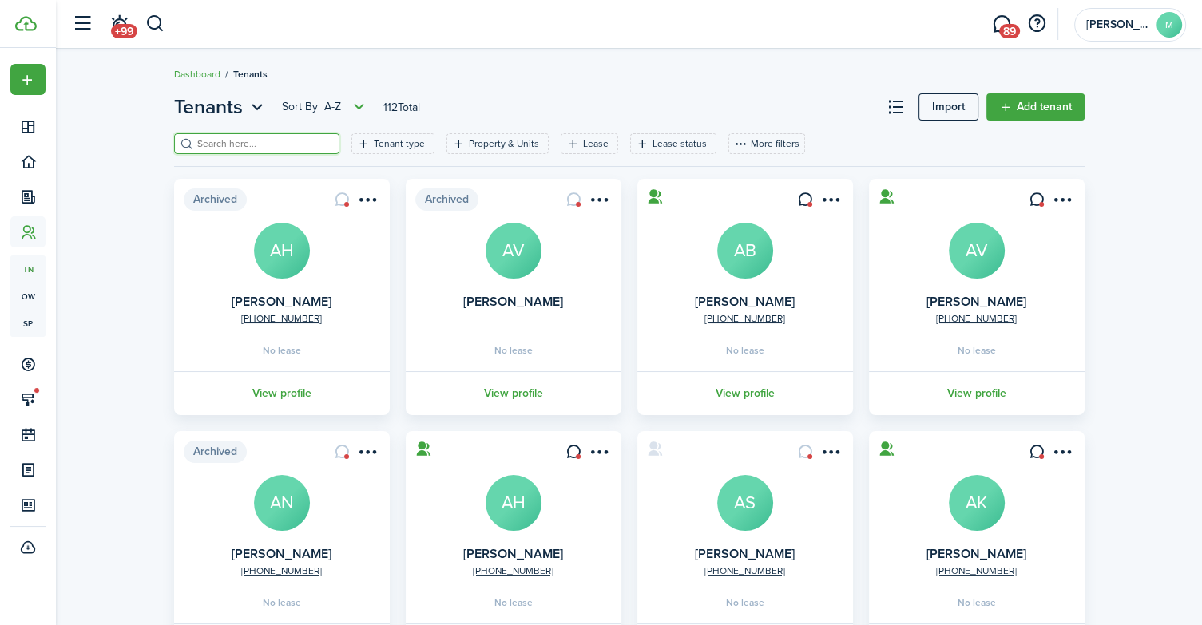
click at [274, 147] on input "search" at bounding box center [263, 144] width 141 height 15
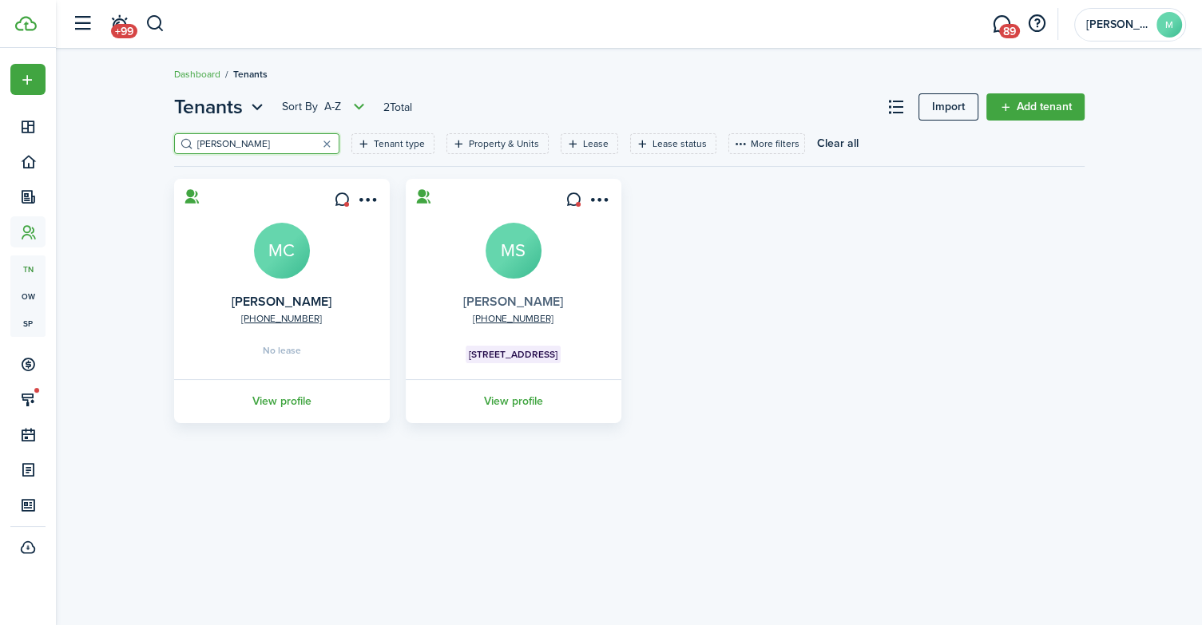
type input "[PERSON_NAME]"
click at [493, 299] on link "[PERSON_NAME]" at bounding box center [513, 301] width 100 height 18
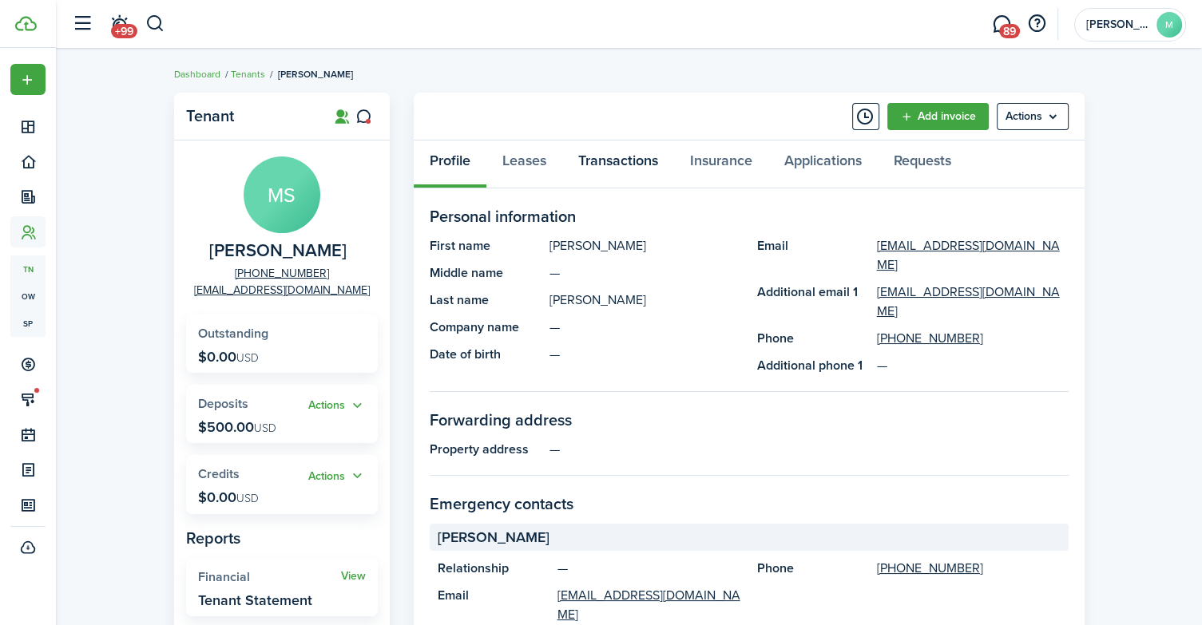
click at [600, 153] on link "Transactions" at bounding box center [618, 165] width 112 height 48
